Goal: Register for event/course

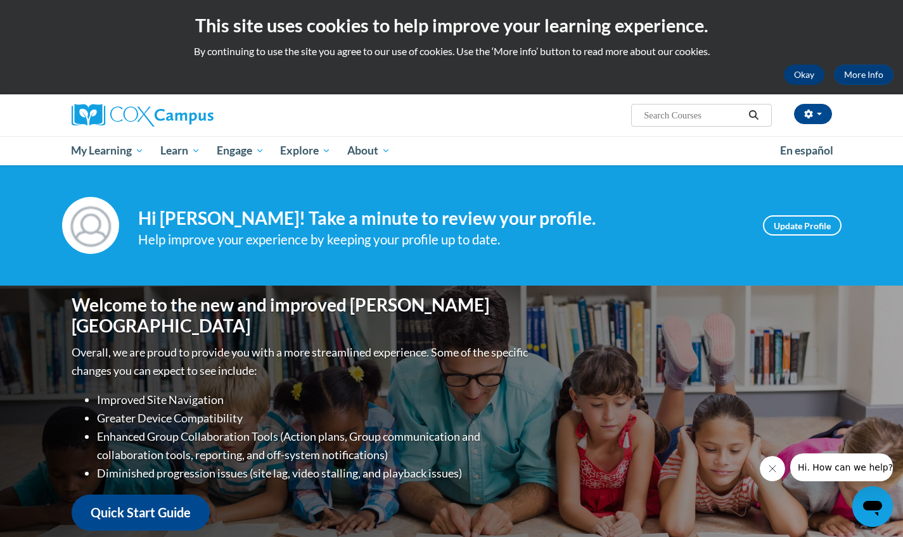
click at [787, 72] on button "Okay" at bounding box center [804, 75] width 41 height 20
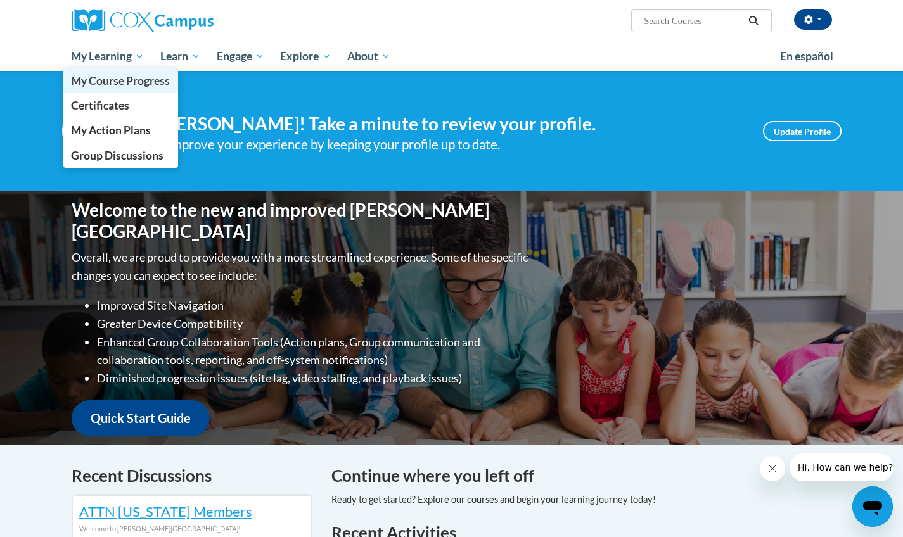
click at [116, 82] on span "My Course Progress" at bounding box center [120, 80] width 99 height 13
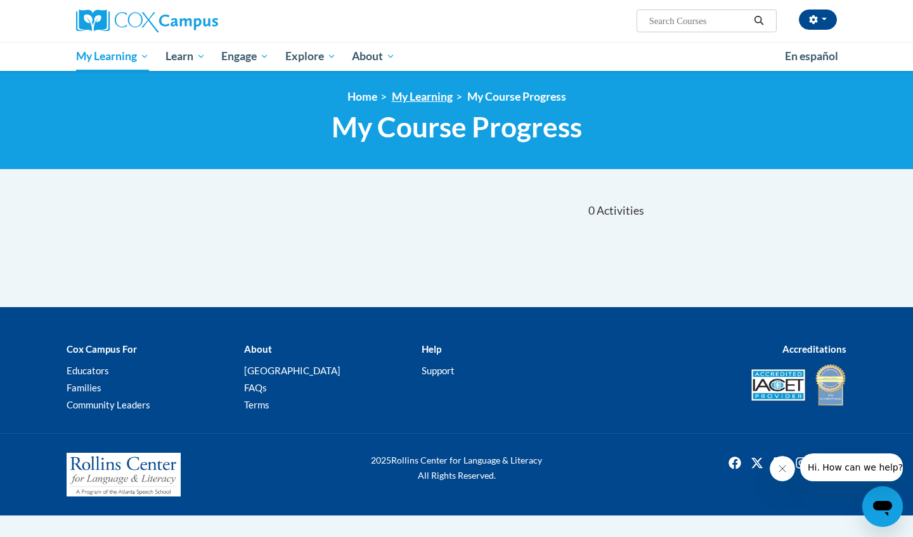
click at [439, 94] on link "My Learning" at bounding box center [422, 96] width 61 height 13
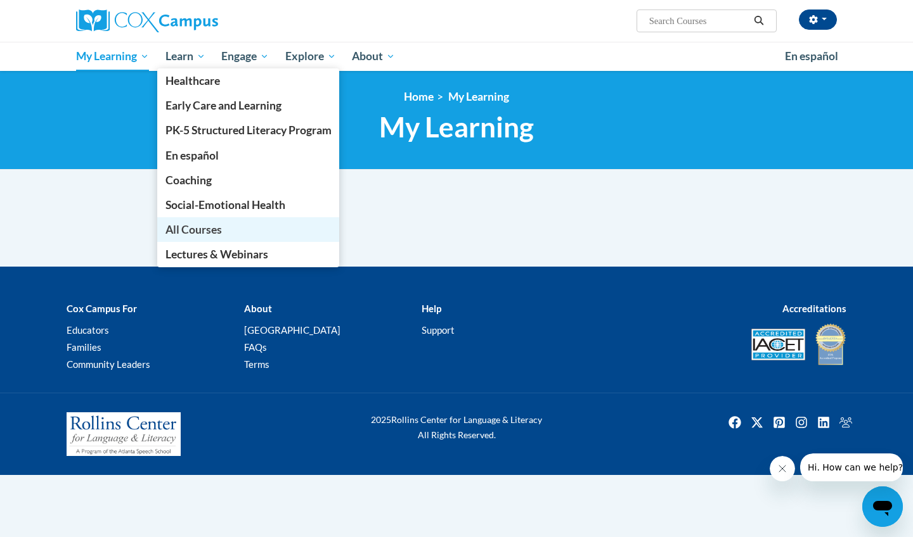
click at [171, 228] on span "All Courses" at bounding box center [193, 229] width 56 height 13
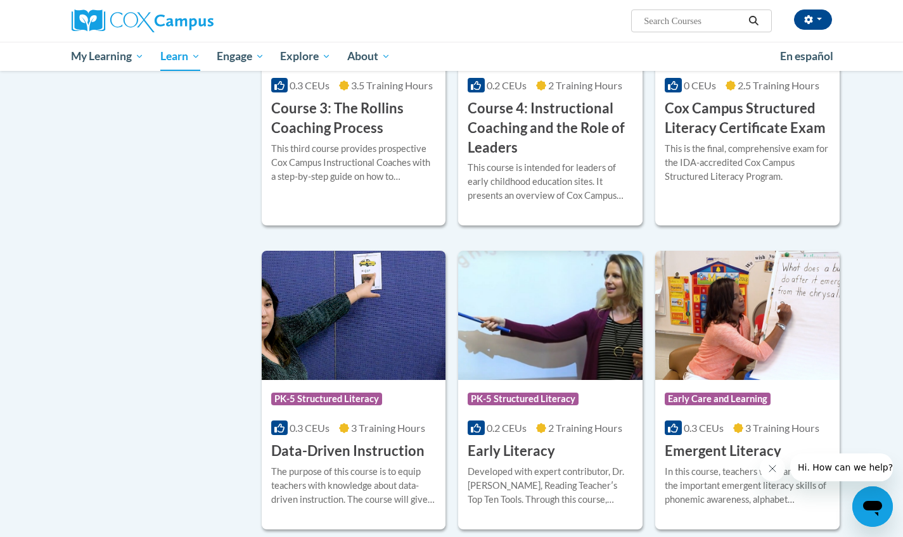
scroll to position [1054, 0]
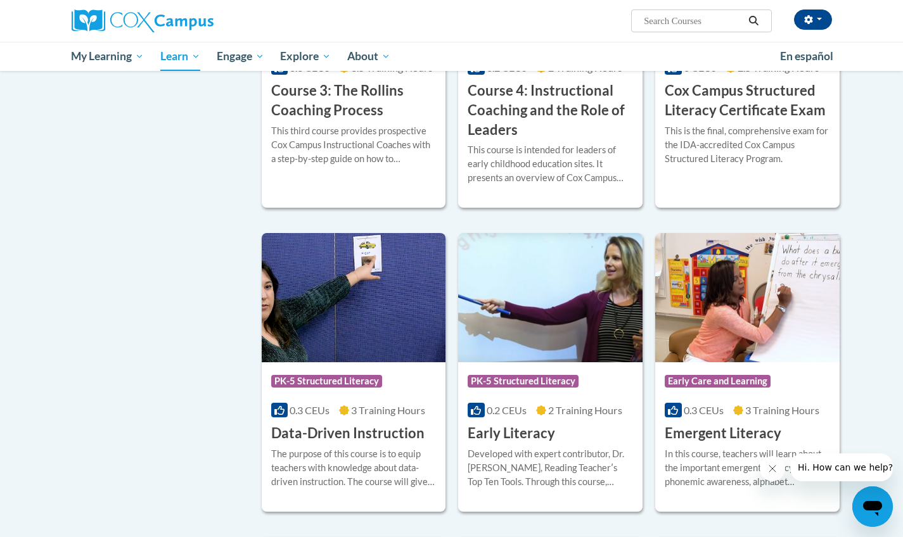
click at [779, 473] on button "Close message from company" at bounding box center [772, 468] width 25 height 25
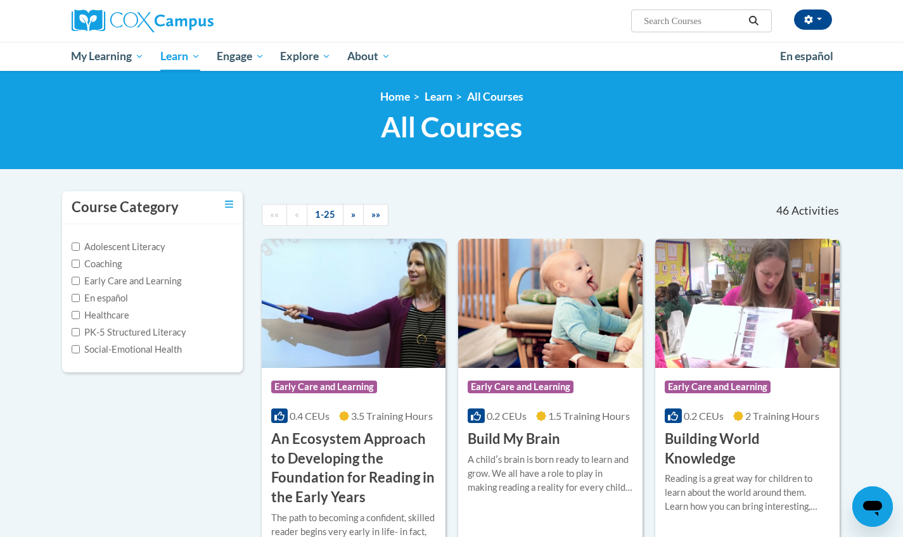
scroll to position [0, 0]
click at [679, 29] on span "Search Search..." at bounding box center [701, 21] width 140 height 23
click at [678, 25] on input "Search..." at bounding box center [693, 20] width 101 height 15
type input "oral language is the foundation for literacy"
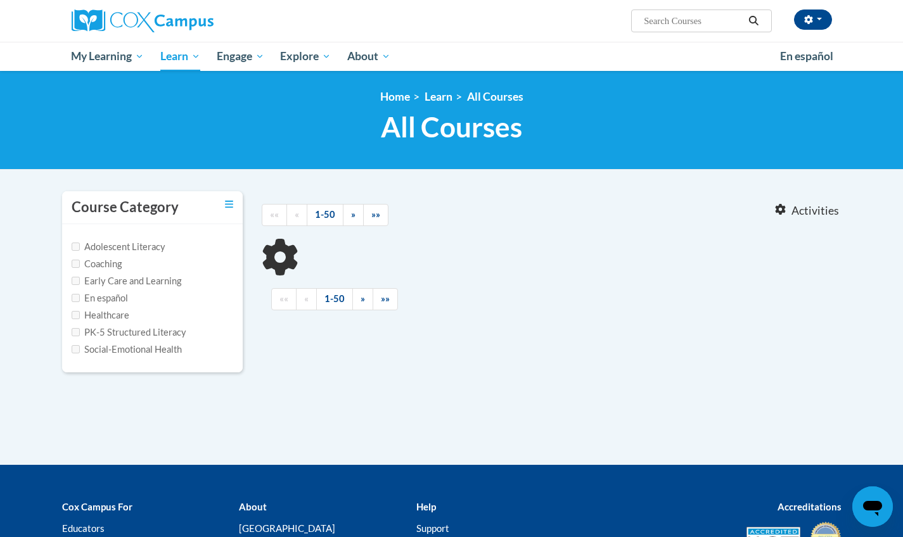
type input "oral language is the foundation for literacy"
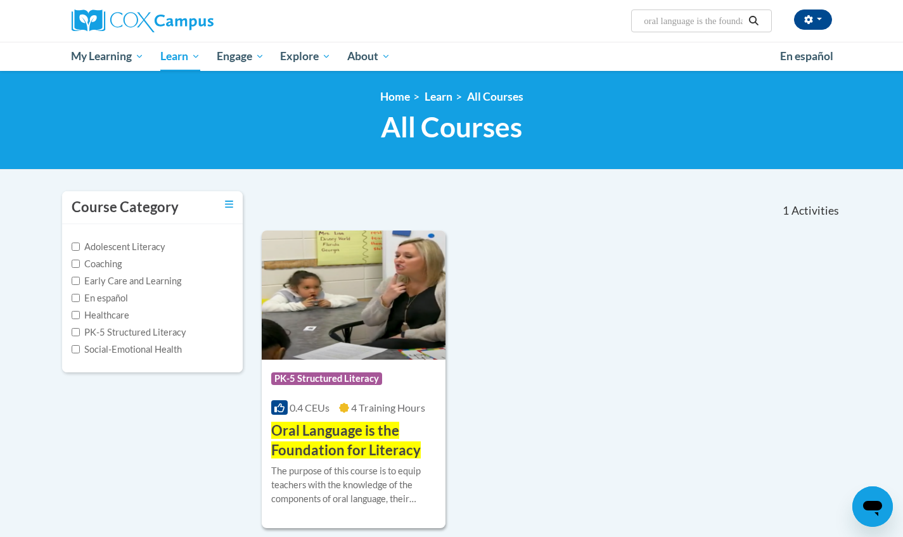
click at [345, 439] on h3 "Oral Language is the Foundation for Literacy" at bounding box center [353, 440] width 165 height 39
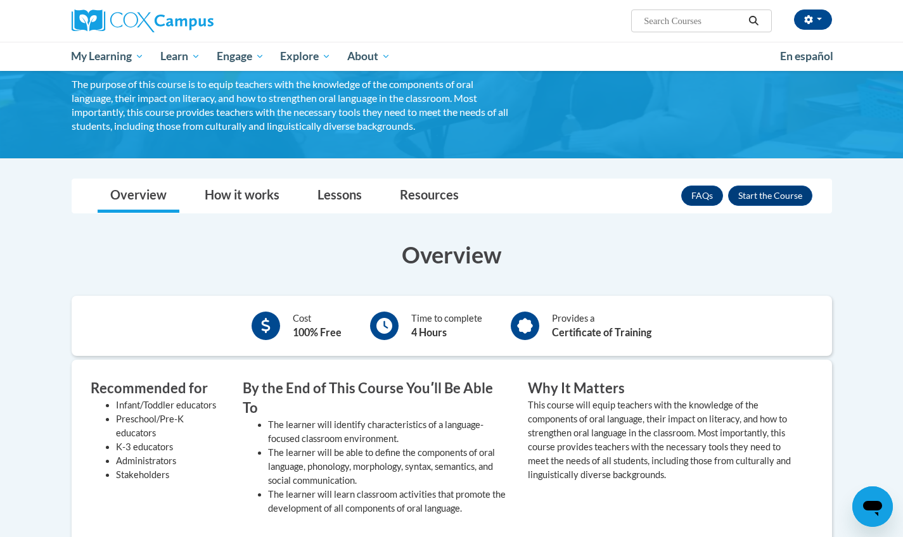
scroll to position [117, 0]
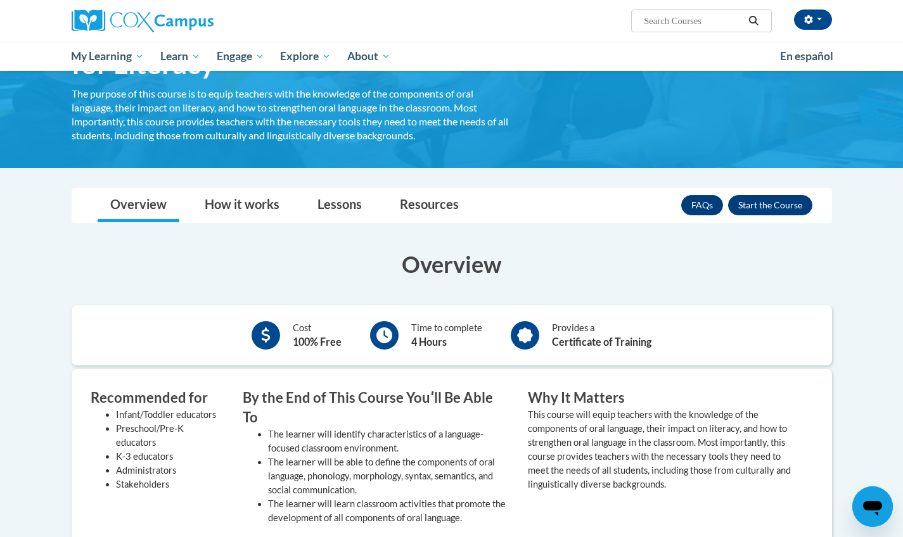
click at [743, 210] on button "Enroll" at bounding box center [770, 205] width 84 height 20
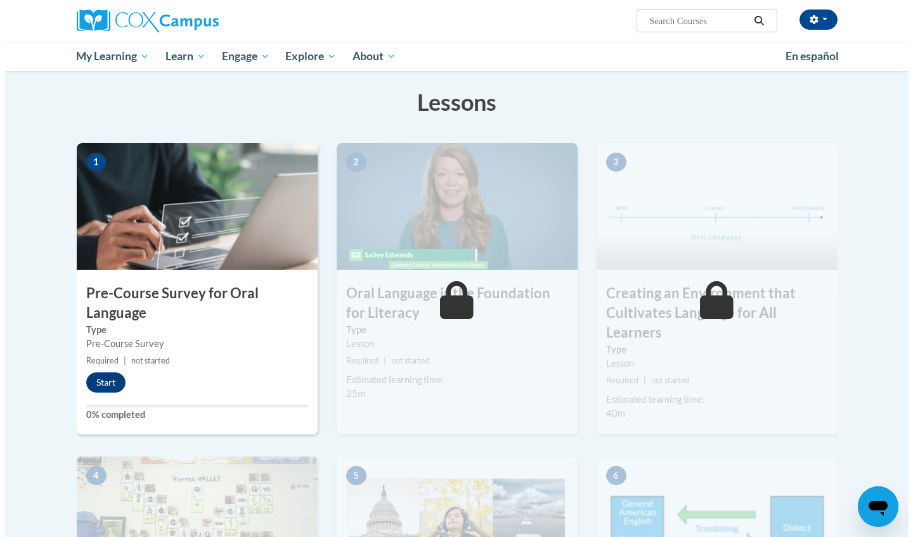
scroll to position [187, 0]
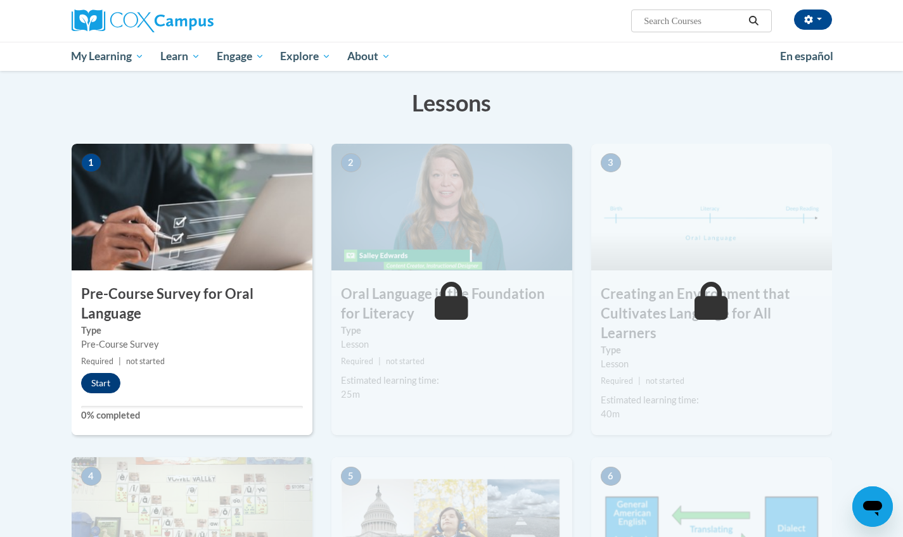
click at [95, 392] on button "Start" at bounding box center [100, 383] width 39 height 20
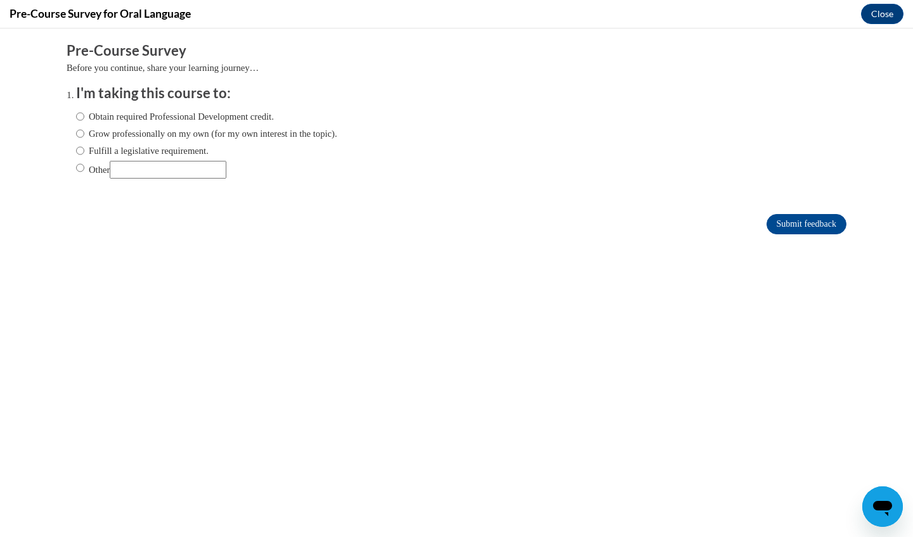
scroll to position [0, 0]
click at [191, 134] on label "Grow professionally on my own (for my own interest in the topic)." at bounding box center [206, 134] width 261 height 14
click at [84, 134] on input "Grow professionally on my own (for my own interest in the topic)." at bounding box center [80, 134] width 8 height 14
radio input "true"
click at [787, 228] on input "Submit feedback" at bounding box center [806, 224] width 80 height 20
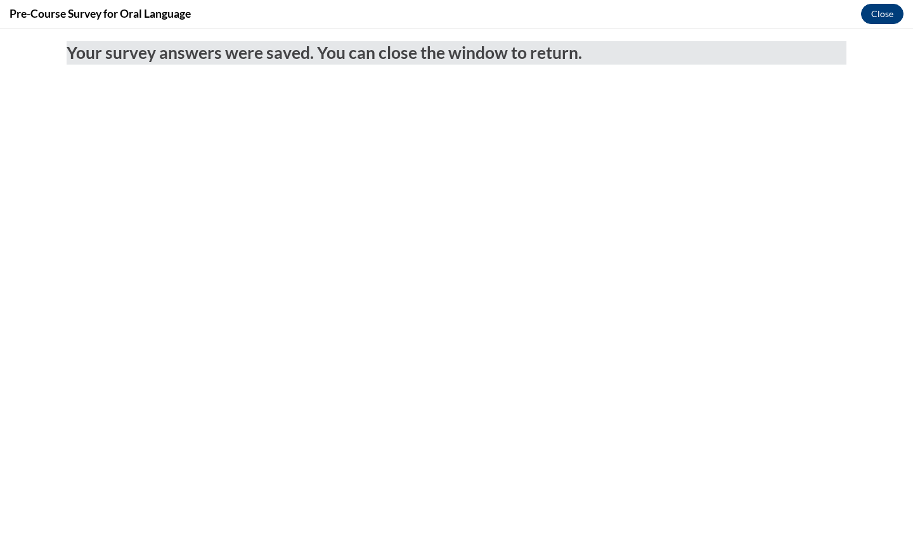
click at [878, 20] on button "Close" at bounding box center [882, 14] width 42 height 20
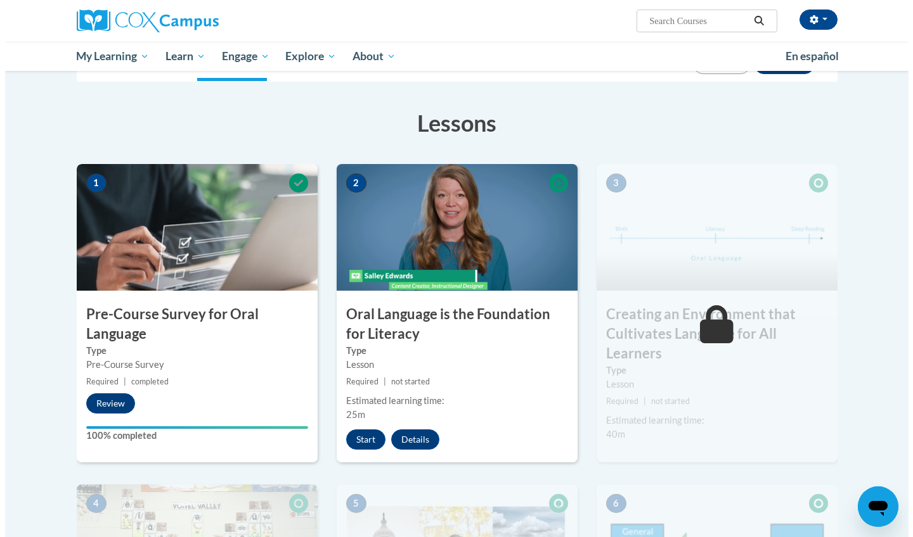
scroll to position [167, 0]
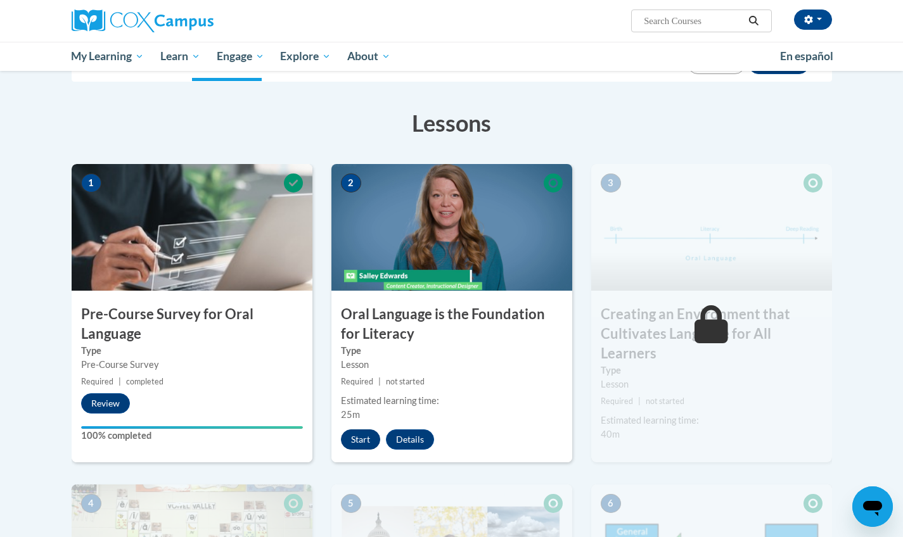
click at [369, 437] on button "Start" at bounding box center [360, 440] width 39 height 20
